Goal: Task Accomplishment & Management: Manage account settings

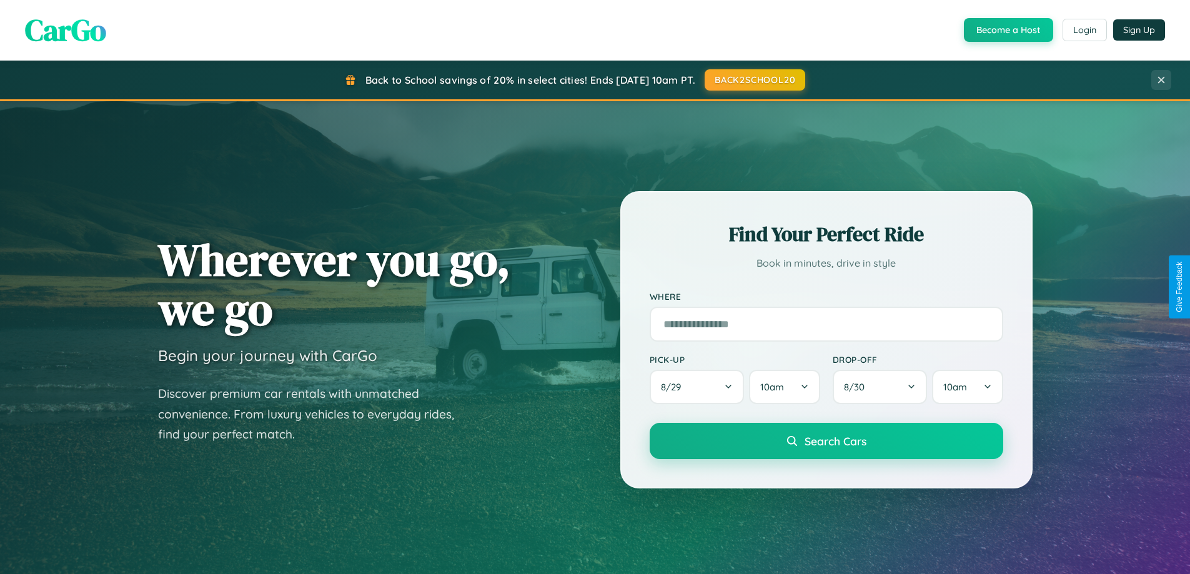
scroll to position [538, 0]
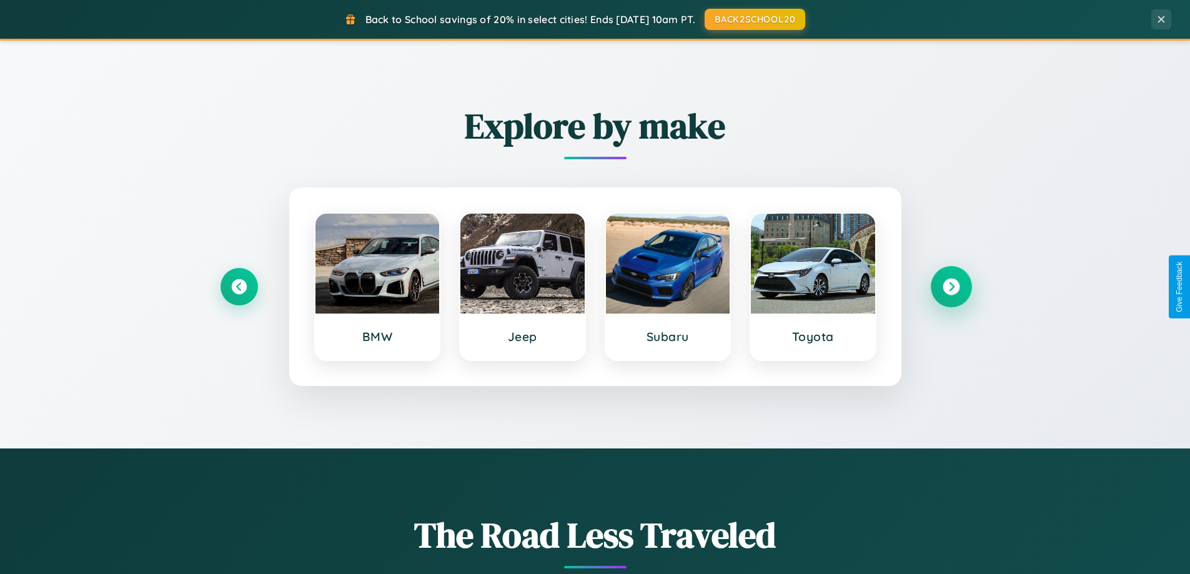
click at [951, 287] on icon at bounding box center [951, 287] width 17 height 17
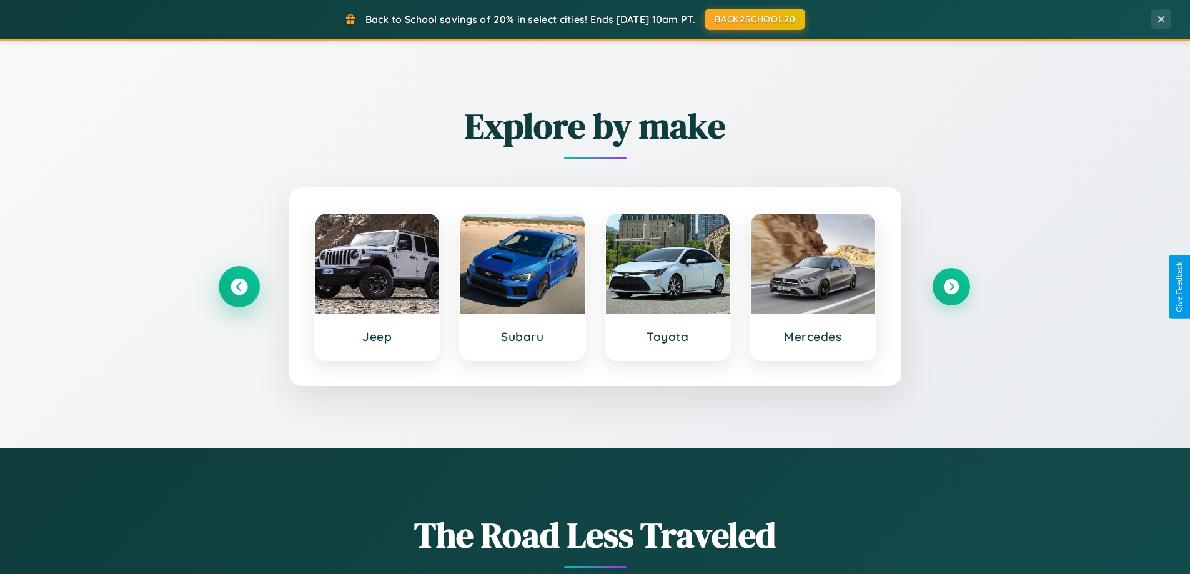
click at [239, 287] on icon at bounding box center [238, 287] width 17 height 17
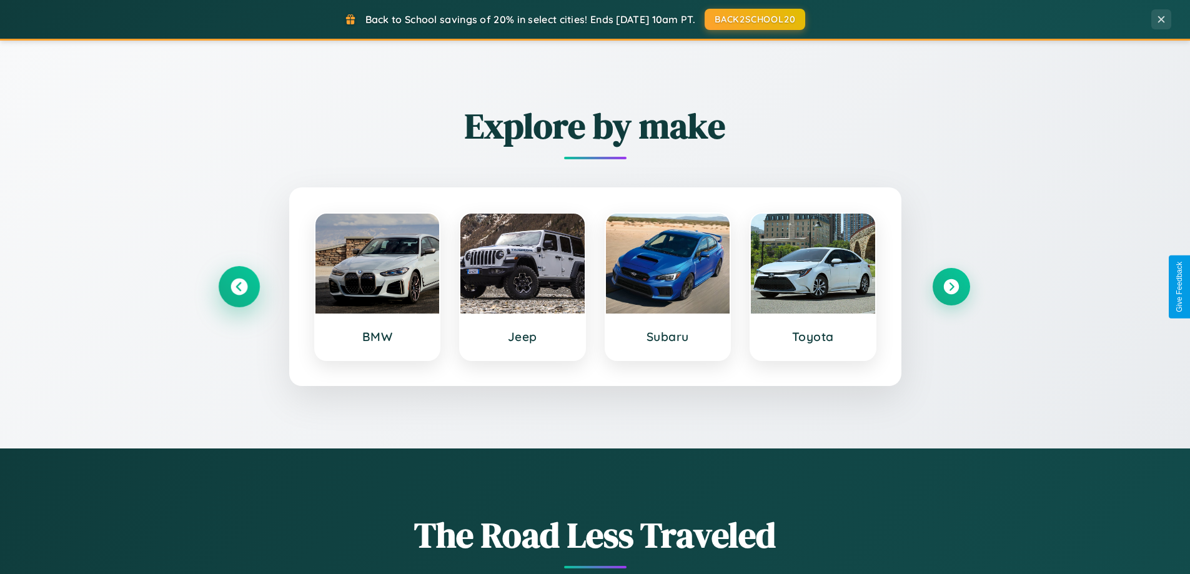
click at [239, 287] on icon at bounding box center [238, 287] width 17 height 17
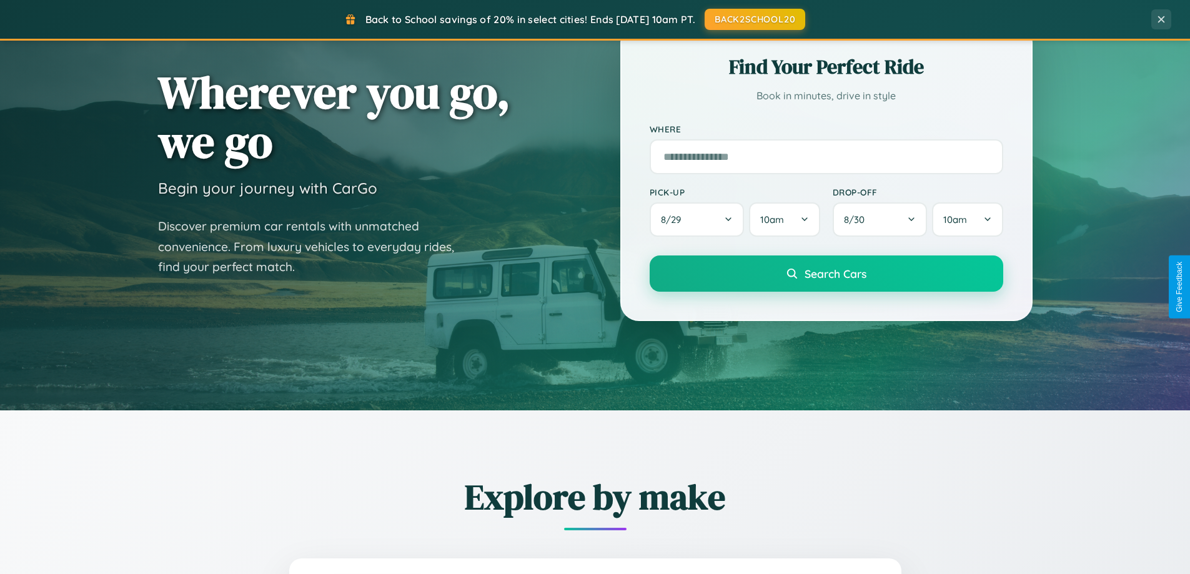
scroll to position [0, 0]
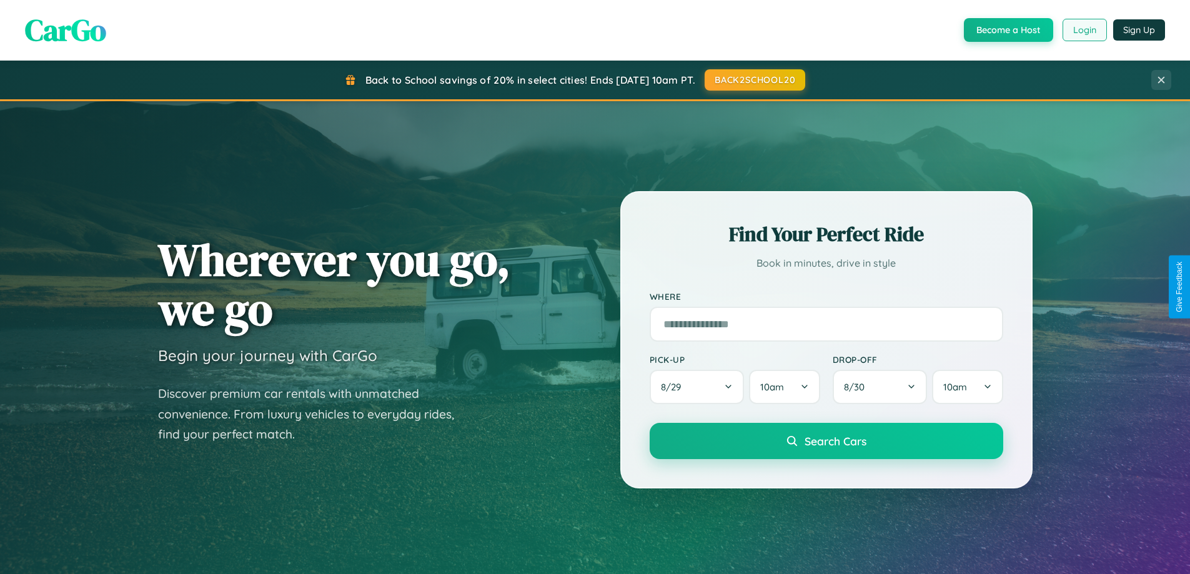
click at [1084, 30] on button "Login" at bounding box center [1084, 30] width 44 height 22
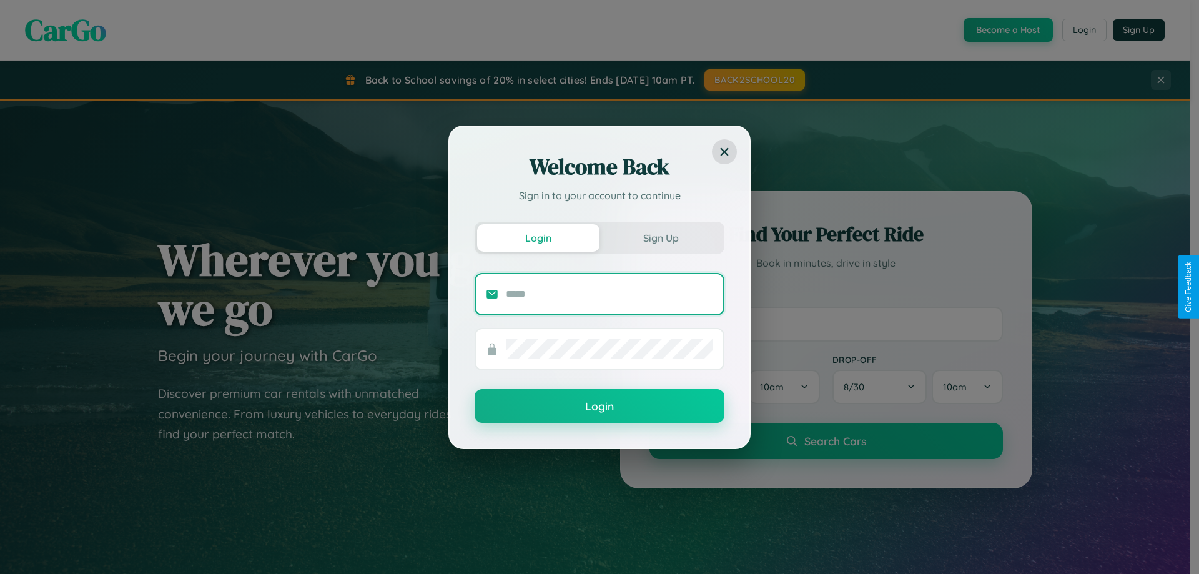
click at [610, 294] on input "text" at bounding box center [609, 294] width 207 height 20
type input "**********"
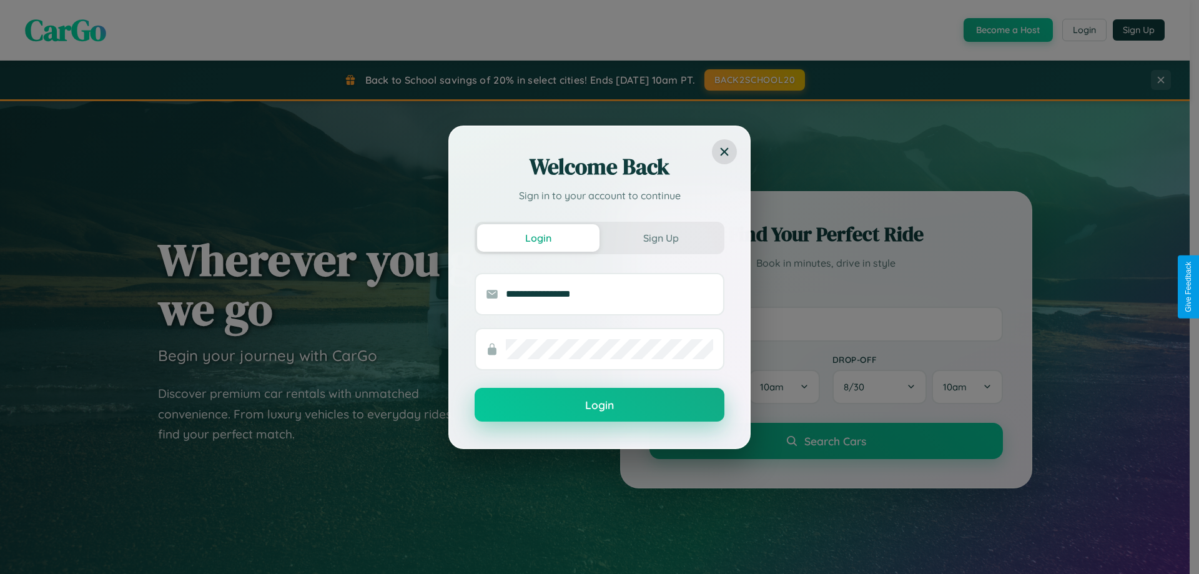
click at [600, 405] on button "Login" at bounding box center [600, 405] width 250 height 34
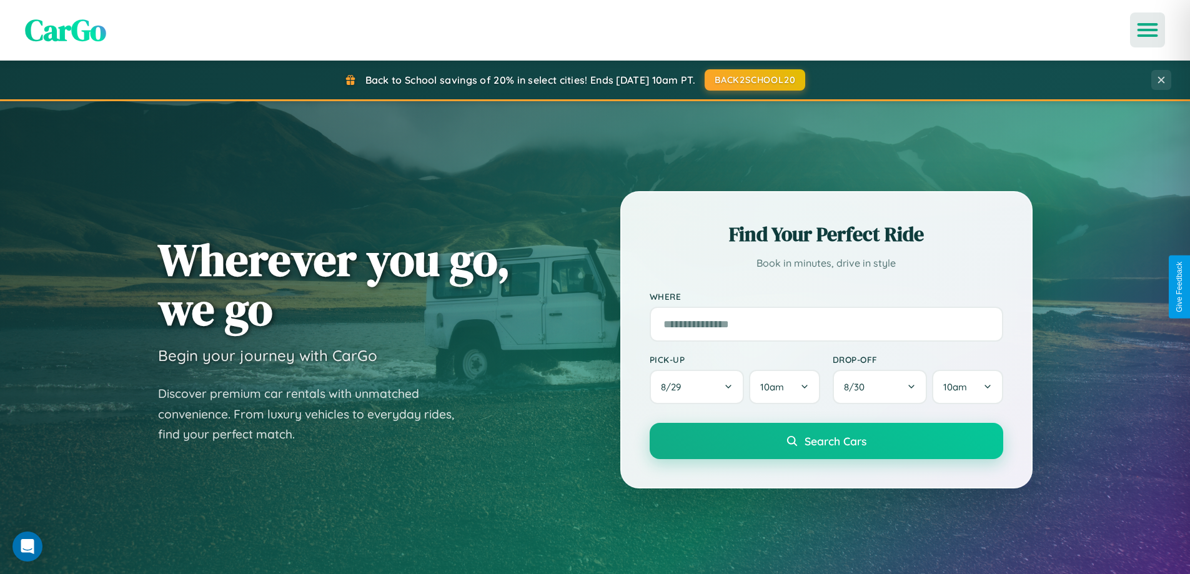
click at [1147, 30] on icon "Open menu" at bounding box center [1148, 29] width 18 height 11
